Goal: Transaction & Acquisition: Subscribe to service/newsletter

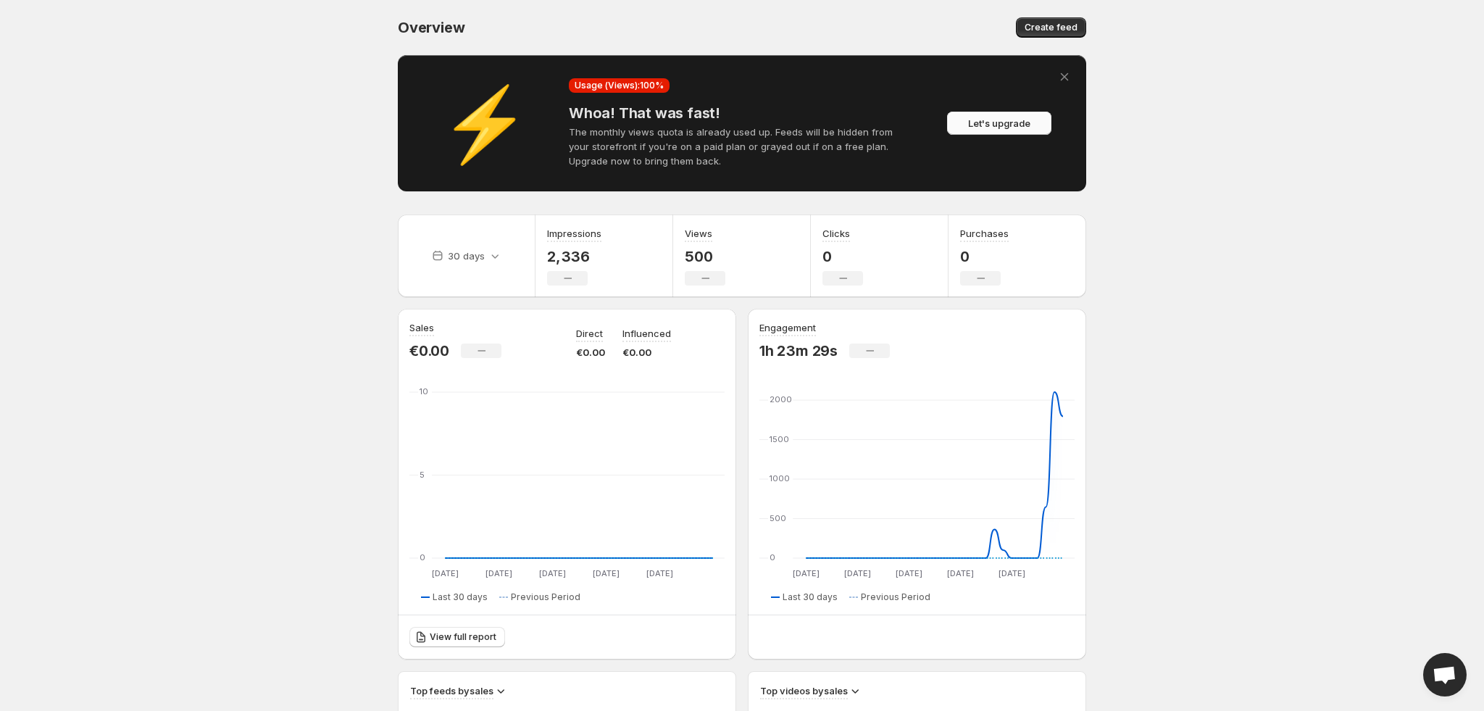
click at [1007, 124] on span "Let's upgrade" at bounding box center [999, 123] width 62 height 14
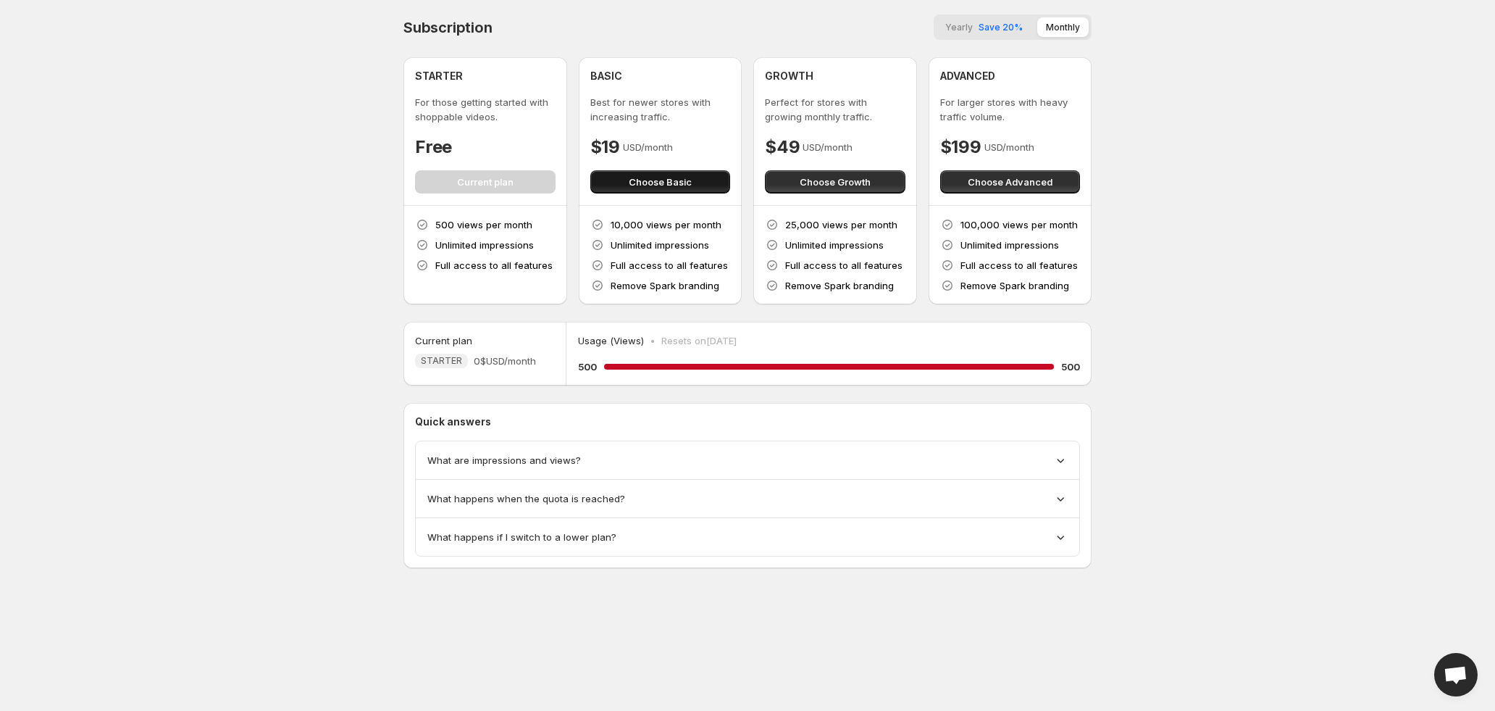
click at [667, 183] on span "Choose Basic" at bounding box center [660, 182] width 63 height 14
